Goal: Transaction & Acquisition: Download file/media

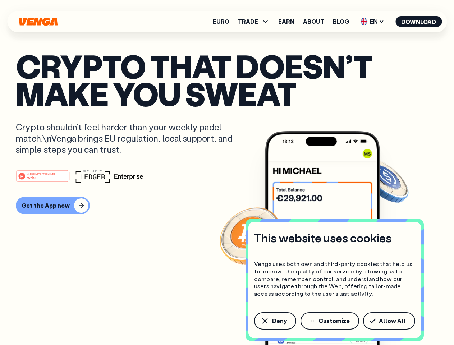
click at [227, 173] on div "#1 PRODUCT OF THE MONTH Web3" at bounding box center [227, 176] width 423 height 13
click at [275, 321] on span "Deny" at bounding box center [279, 321] width 15 height 6
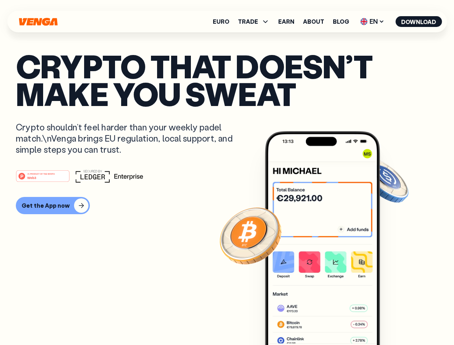
click at [331, 321] on img at bounding box center [322, 251] width 115 height 241
click at [391, 321] on article "Crypto that doesn’t make you sweat Crypto shouldn’t feel harder than your weekl…" at bounding box center [227, 187] width 423 height 270
click at [256, 22] on span "TRADE" at bounding box center [248, 22] width 20 height 6
click at [373, 22] on span "EN" at bounding box center [372, 22] width 29 height 12
click at [419, 22] on button "Download" at bounding box center [419, 21] width 46 height 11
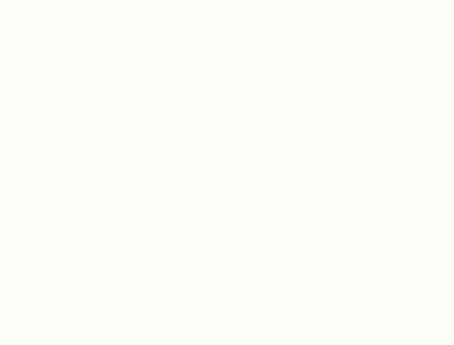
click at [52, 0] on html "This website uses cookies Venga uses both own and third-party cookies that help…" at bounding box center [227, 0] width 454 height 0
click at [44, 0] on html "This website uses cookies Venga uses both own and third-party cookies that help…" at bounding box center [227, 0] width 454 height 0
